Goal: Information Seeking & Learning: Find specific page/section

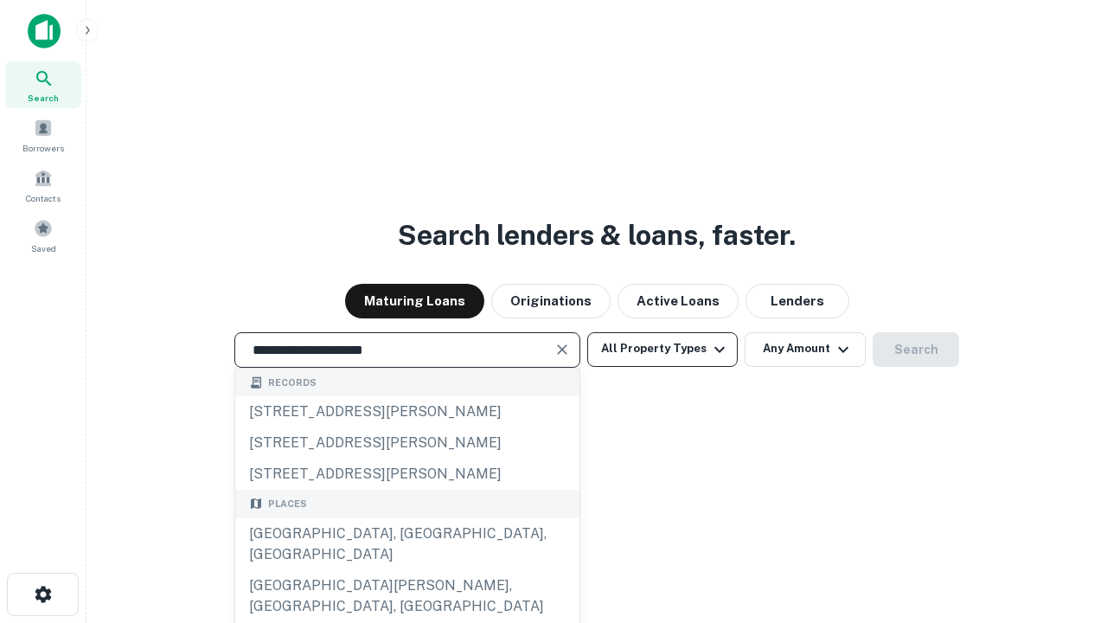
click at [407, 570] on div "[GEOGRAPHIC_DATA], [GEOGRAPHIC_DATA], [GEOGRAPHIC_DATA]" at bounding box center [407, 544] width 344 height 52
click at [663, 349] on button "All Property Types" at bounding box center [662, 349] width 151 height 35
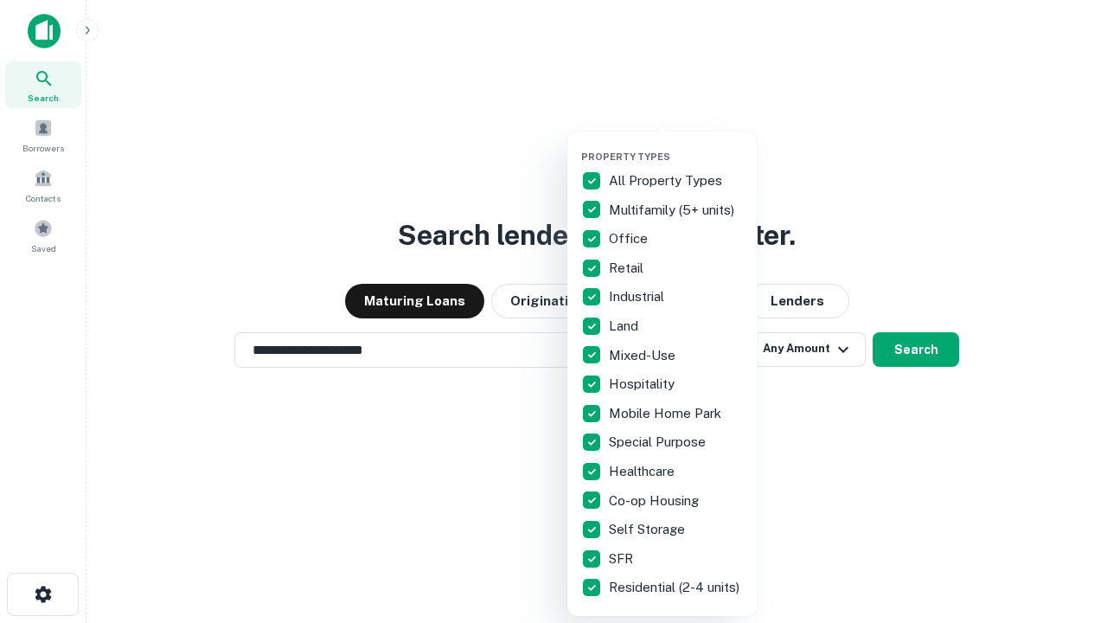
type input "**********"
click at [676, 145] on button "button" at bounding box center [676, 145] width 190 height 1
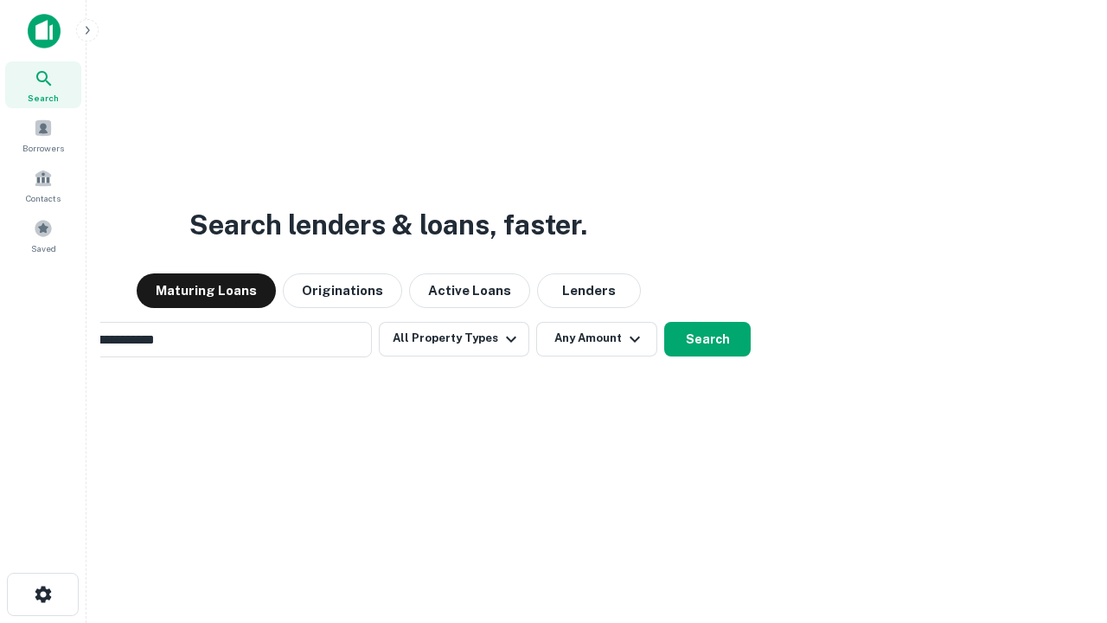
scroll to position [27, 0]
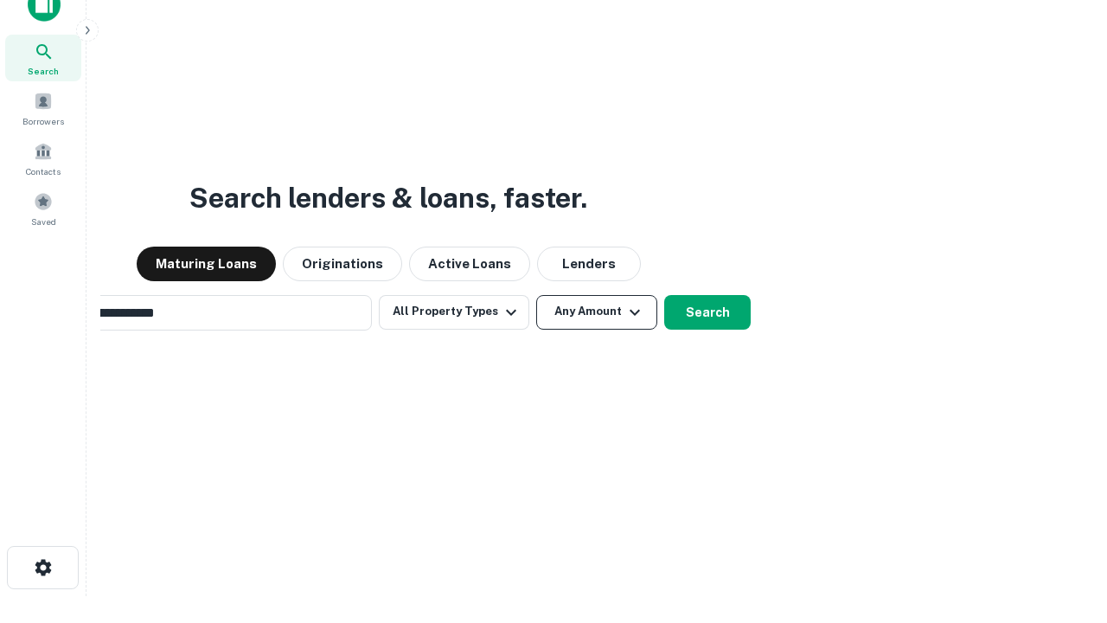
click at [536, 295] on button "Any Amount" at bounding box center [596, 312] width 121 height 35
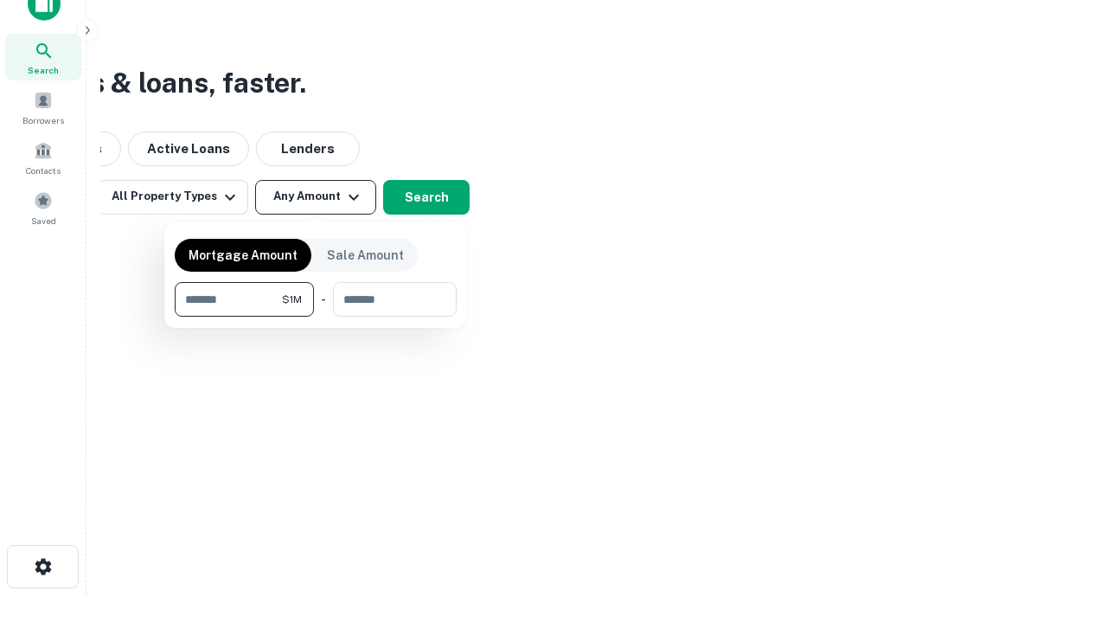
type input "*******"
click at [316, 317] on button "button" at bounding box center [316, 317] width 282 height 1
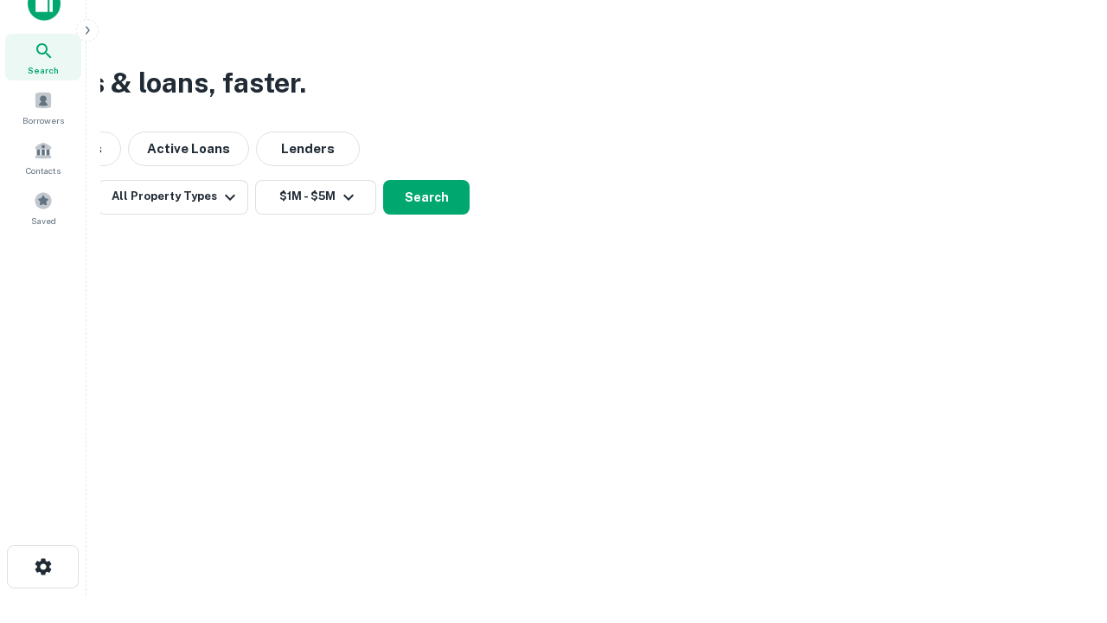
scroll to position [27, 0]
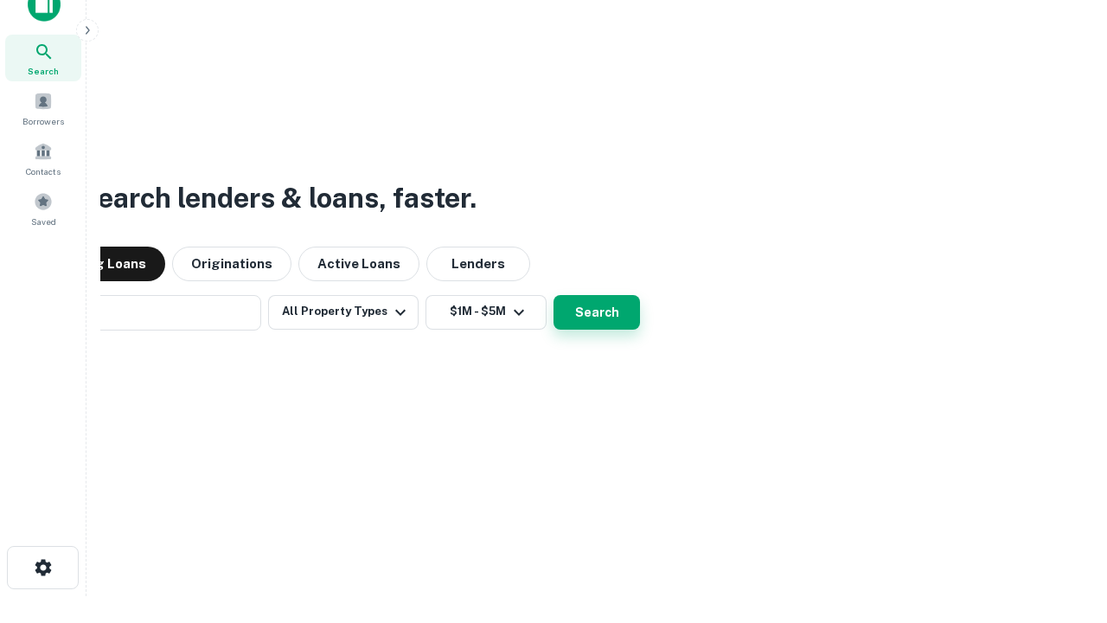
click at [554, 295] on button "Search" at bounding box center [597, 312] width 87 height 35
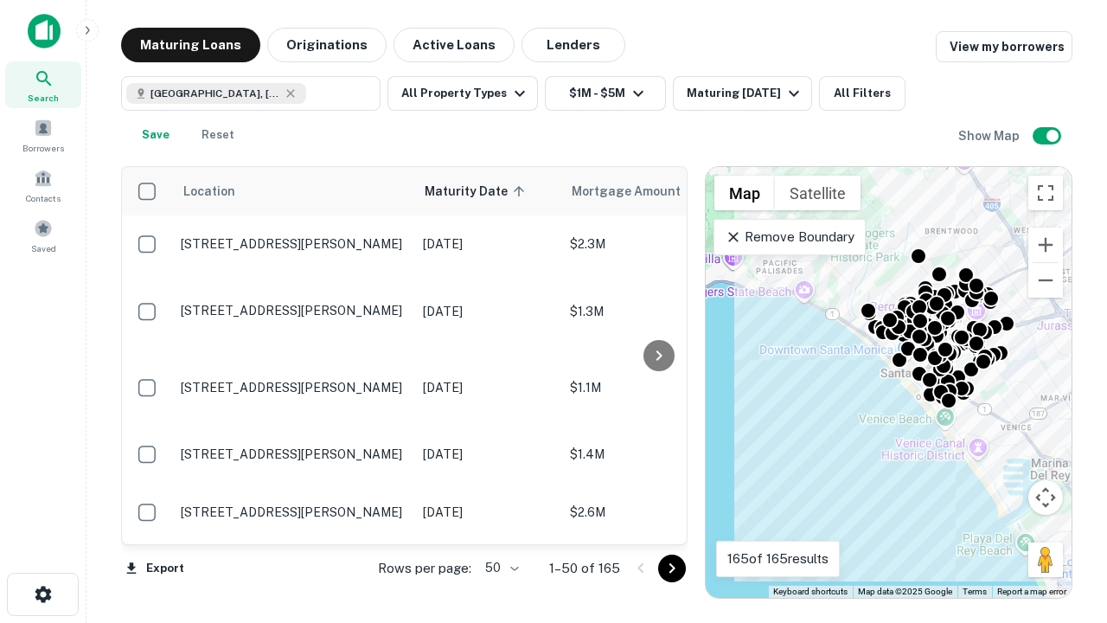
click at [499, 567] on body "Search Borrowers Contacts Saved Maturing Loans Originations Active Loans Lender…" at bounding box center [553, 311] width 1107 height 623
click at [500, 524] on li "25" at bounding box center [500, 524] width 50 height 31
